Goal: Task Accomplishment & Management: Manage account settings

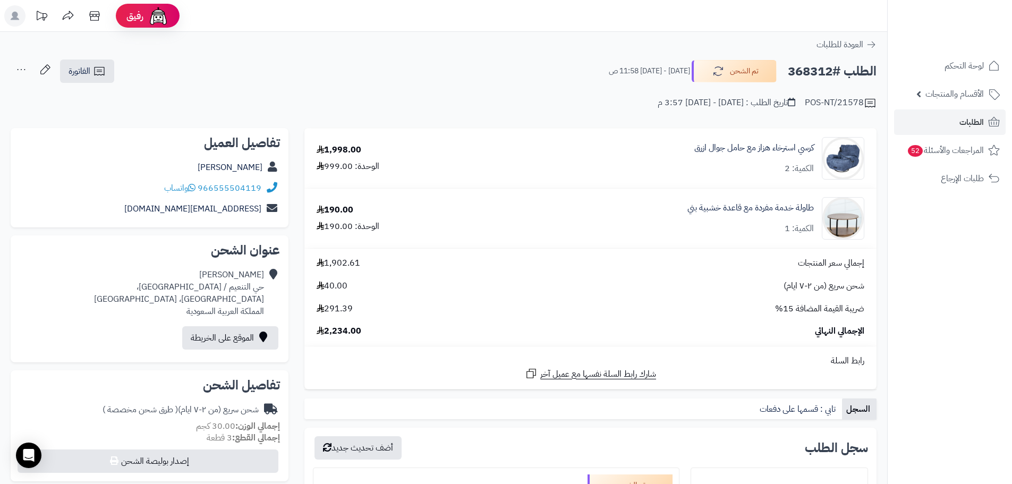
click at [815, 71] on h2 "الطلب #368312" at bounding box center [831, 72] width 89 height 22
copy h2 "368312"
click at [971, 122] on span "الطلبات" at bounding box center [971, 122] width 24 height 15
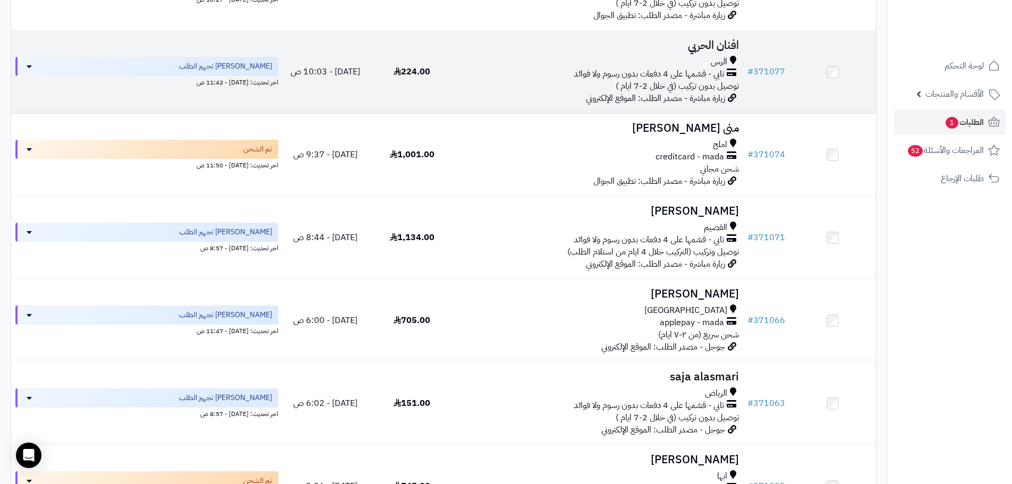
scroll to position [319, 0]
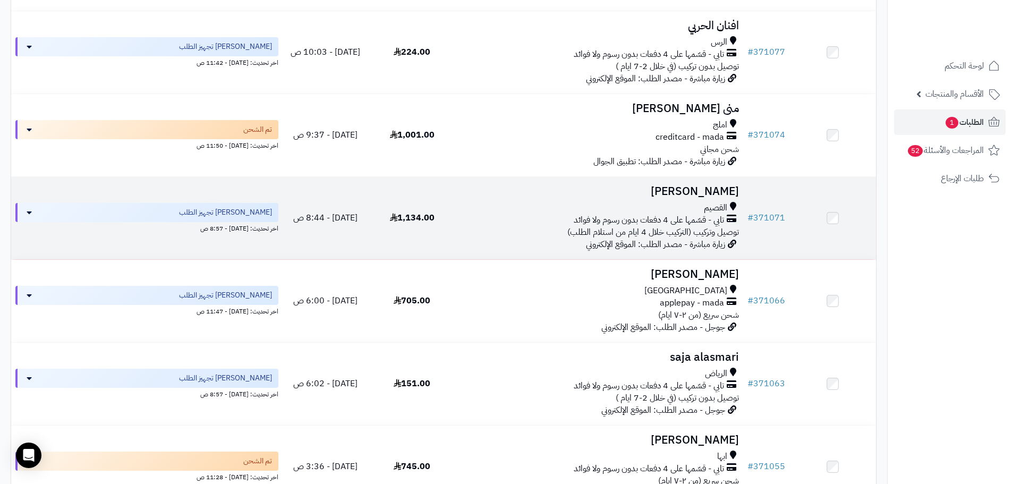
click at [485, 238] on div "القصيم تابي - قسّمها على 4 دفعات بدون رسوم ولا فوائد توصيل وتركيب (التركيب خلال…" at bounding box center [598, 220] width 279 height 37
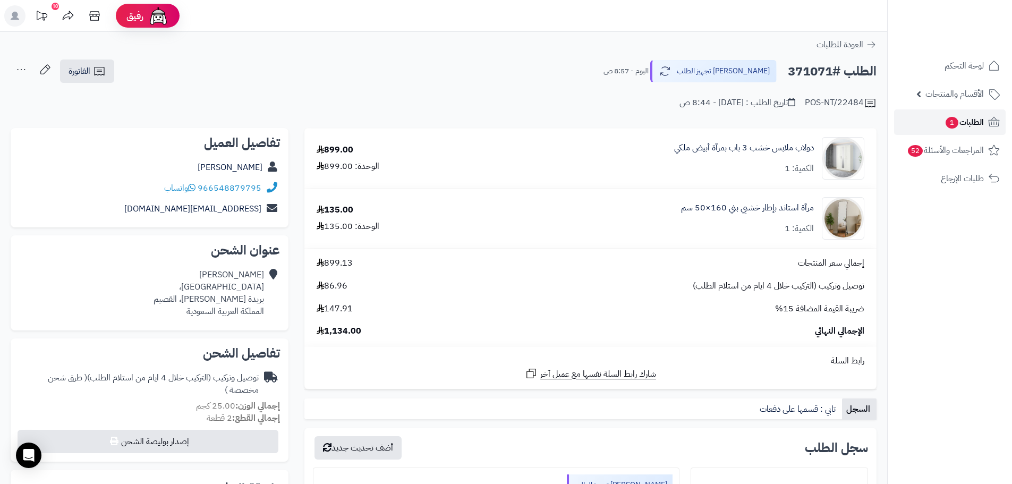
click at [972, 115] on span "الطلبات 1" at bounding box center [963, 122] width 39 height 15
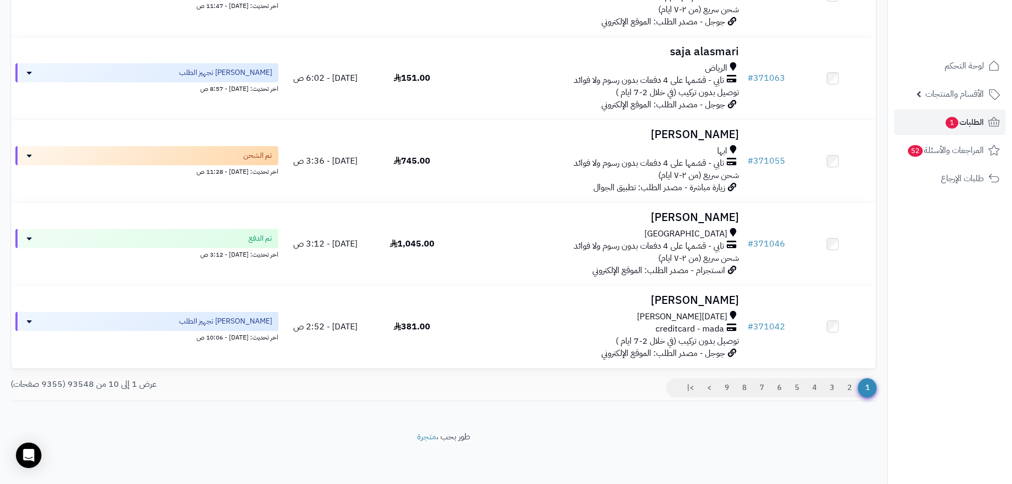
scroll to position [630, 0]
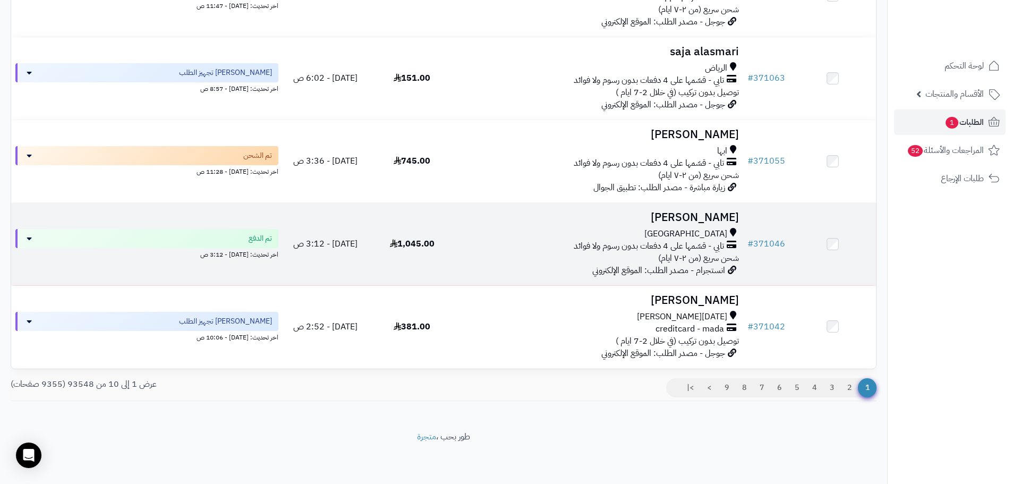
click at [527, 250] on div "تابي - قسّمها على 4 دفعات بدون رسوم ولا فوائد" at bounding box center [598, 246] width 279 height 12
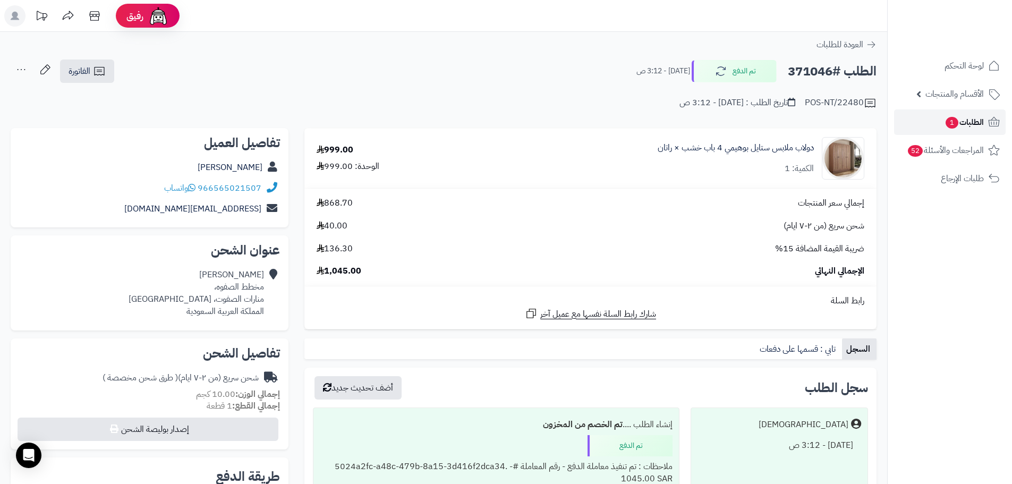
click at [972, 119] on span "الطلبات 1" at bounding box center [963, 122] width 39 height 15
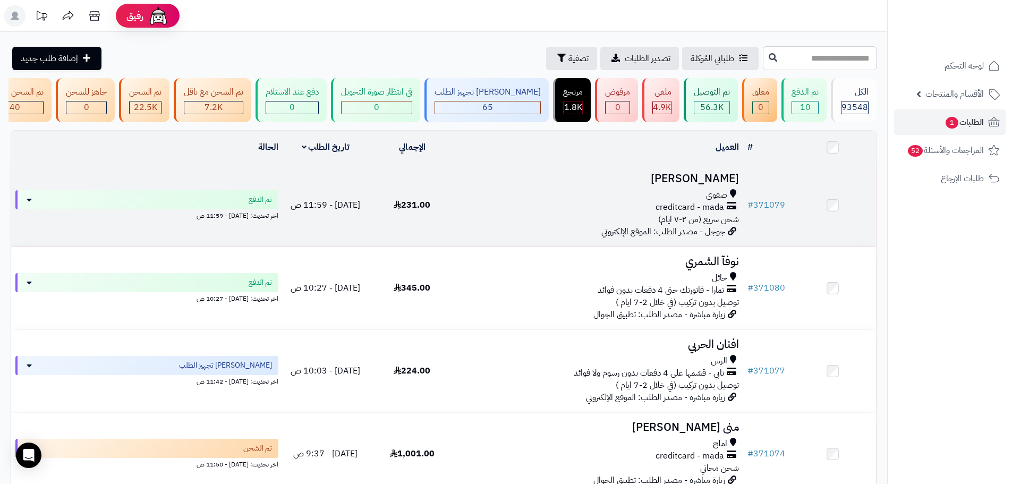
click at [436, 233] on td "231.00" at bounding box center [412, 205] width 87 height 82
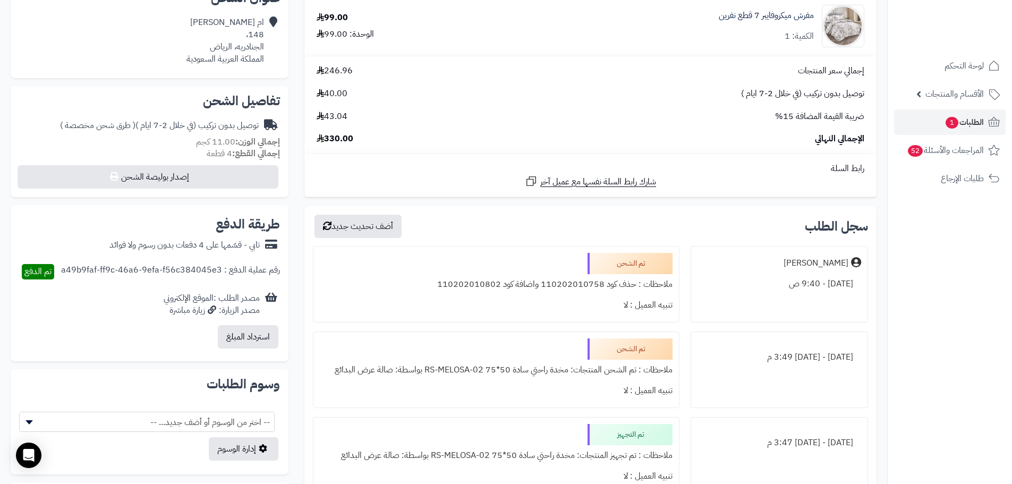
scroll to position [319, 0]
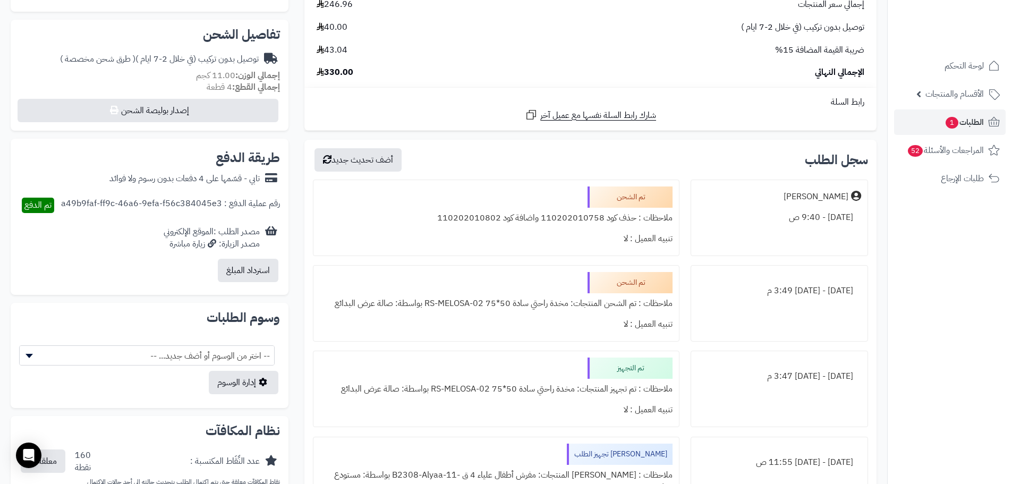
click at [475, 221] on div "ملاحظات : حذف كود 110202010758 واضافة كود 110202010802" at bounding box center [496, 218] width 352 height 21
copy div "110202010802"
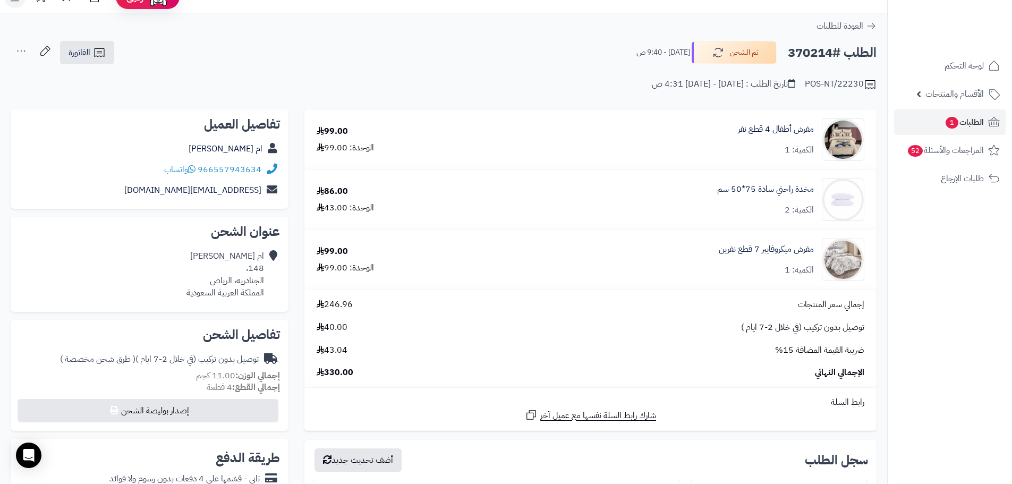
scroll to position [0, 0]
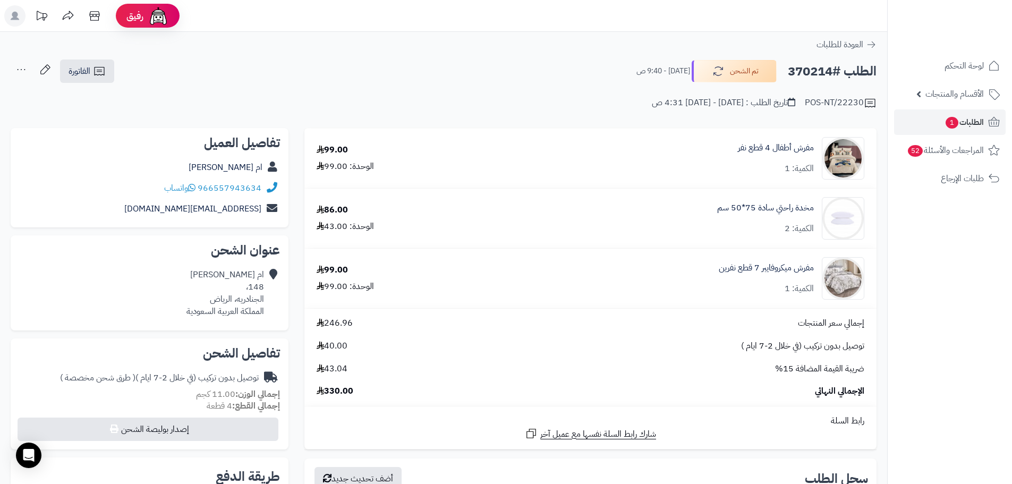
click at [814, 72] on h2 "الطلب #370214" at bounding box center [831, 72] width 89 height 22
copy h2 "370214"
